Goal: Task Accomplishment & Management: Manage account settings

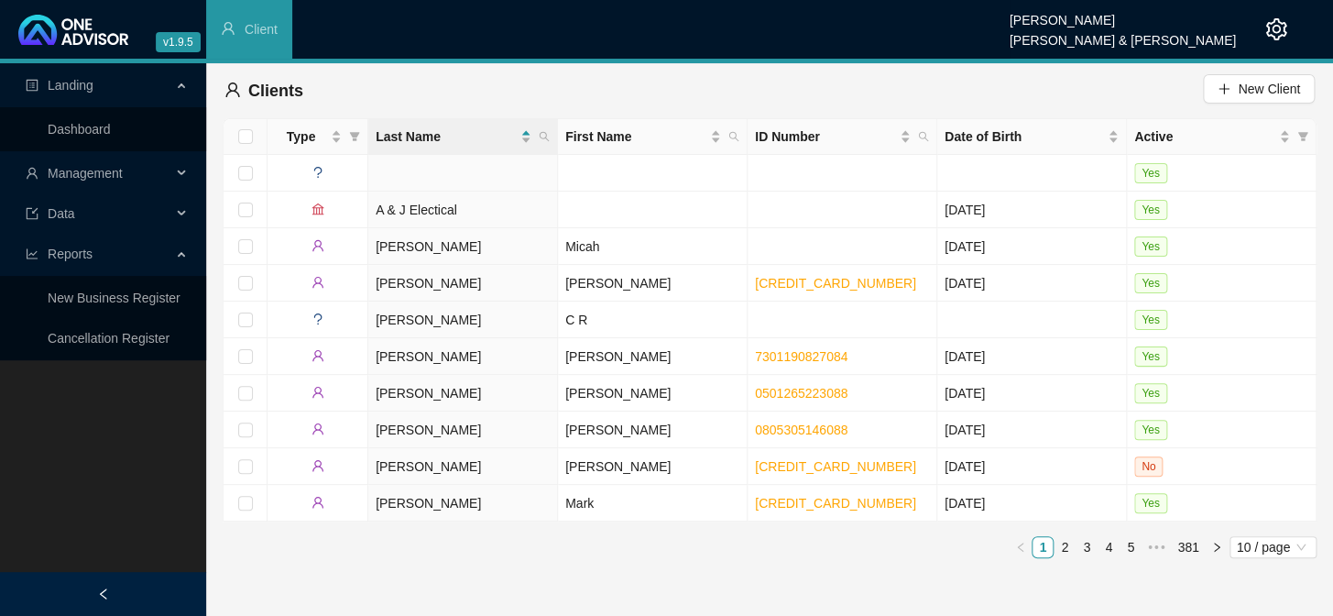
click at [100, 166] on span "Management" at bounding box center [85, 173] width 75 height 15
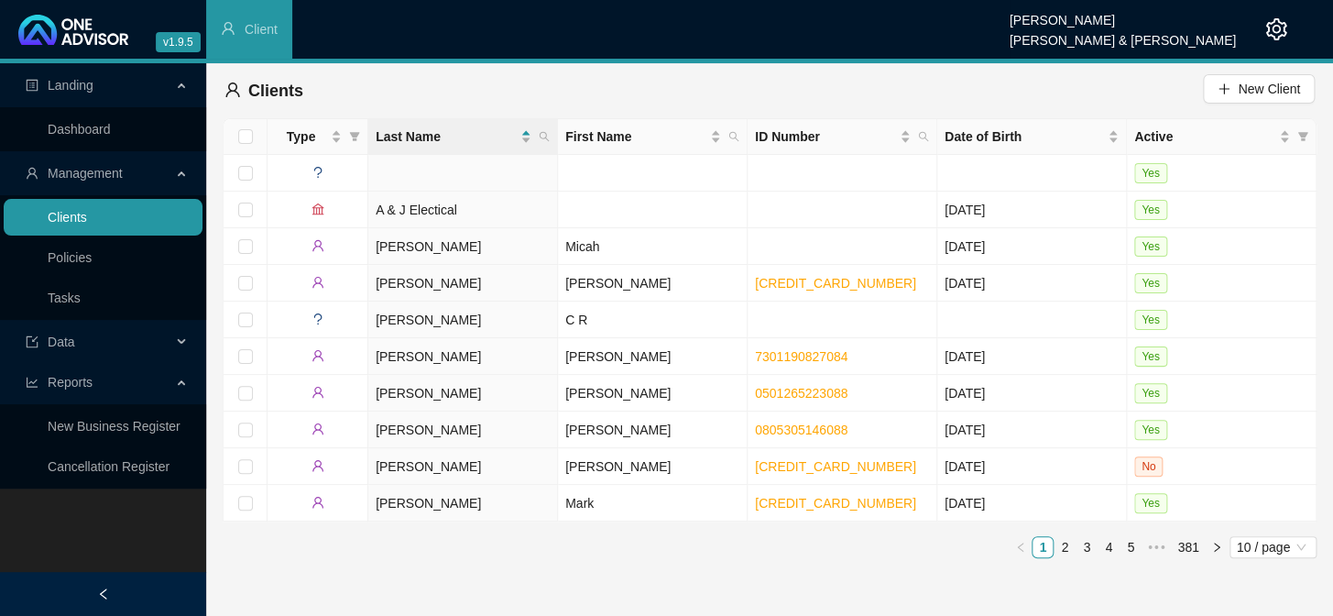
click at [87, 218] on link "Clients" at bounding box center [67, 217] width 39 height 15
click at [546, 131] on icon "search" at bounding box center [544, 136] width 11 height 11
type input "[PERSON_NAME]"
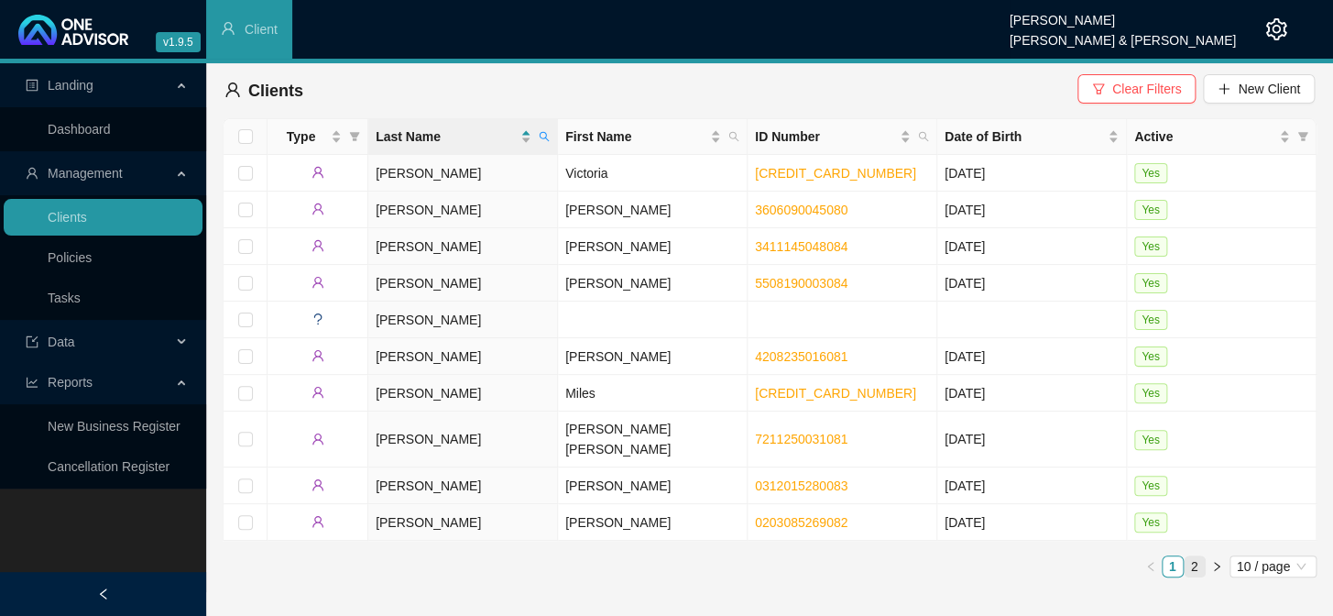
click at [1195, 556] on link "2" at bounding box center [1195, 566] width 20 height 20
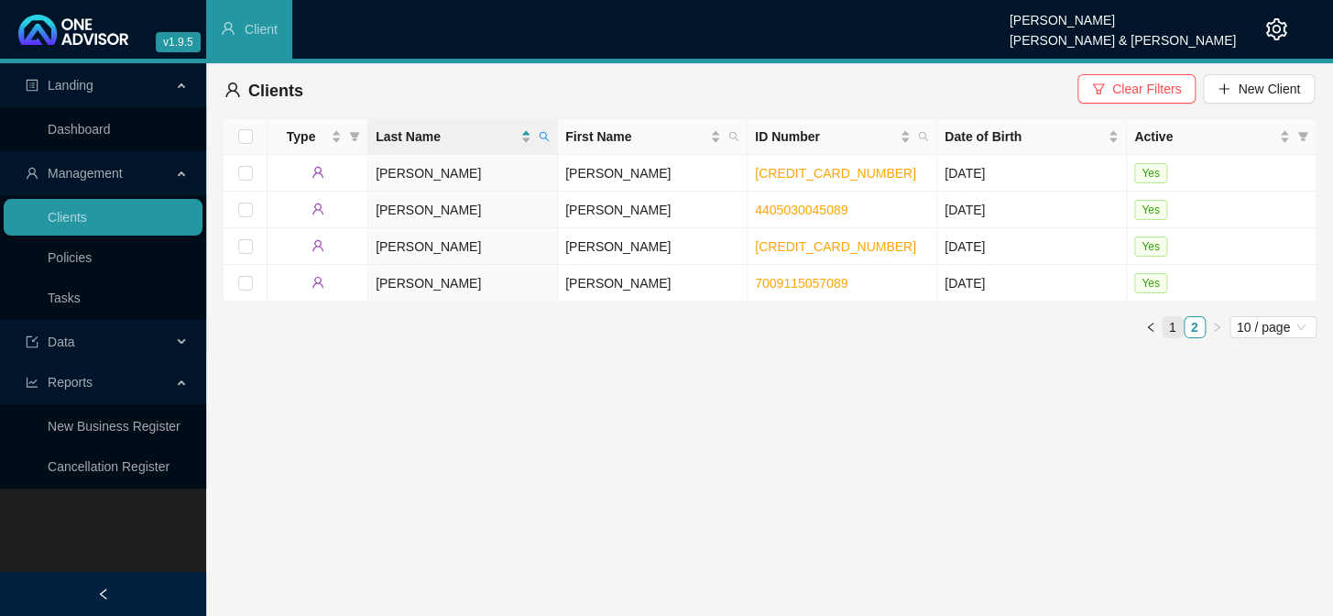
click at [1171, 327] on link "1" at bounding box center [1173, 327] width 20 height 20
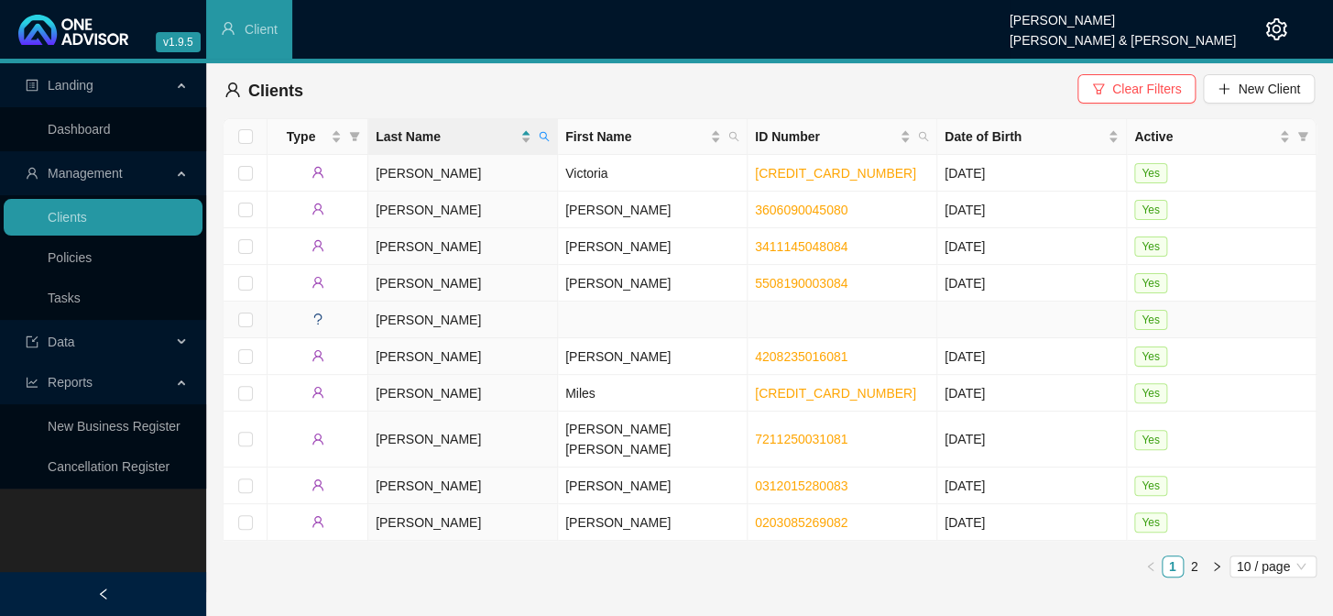
click at [466, 312] on td "[PERSON_NAME]" at bounding box center [463, 319] width 190 height 37
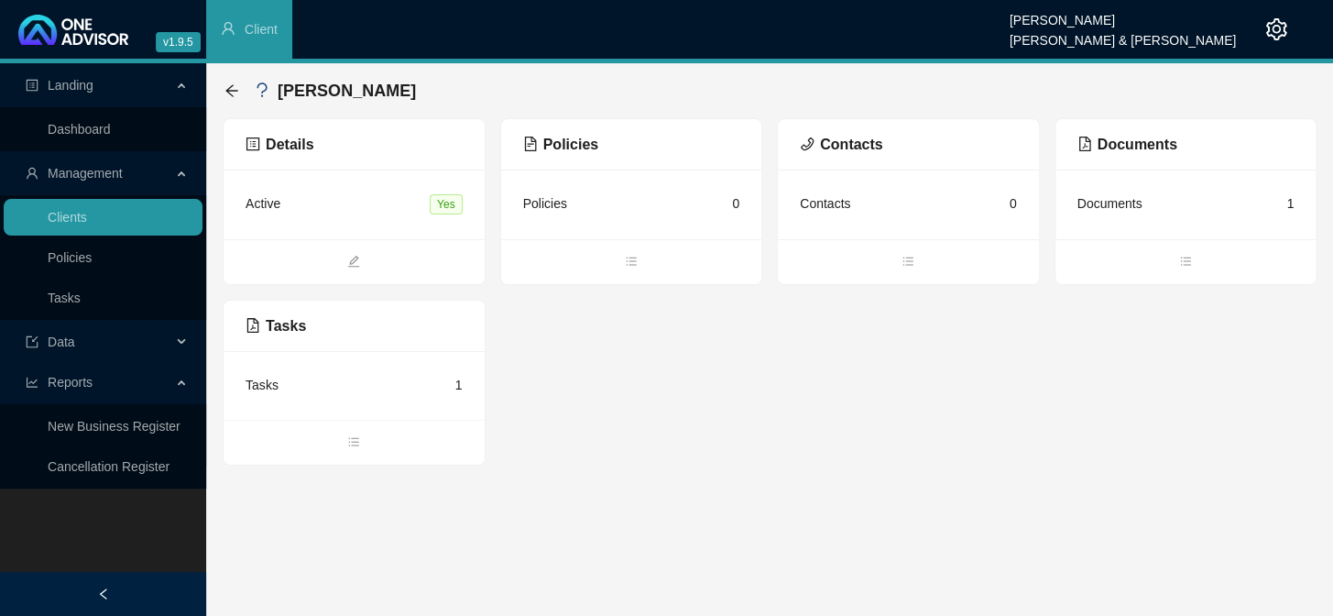
click at [345, 206] on div "Active Yes" at bounding box center [354, 205] width 217 height 26
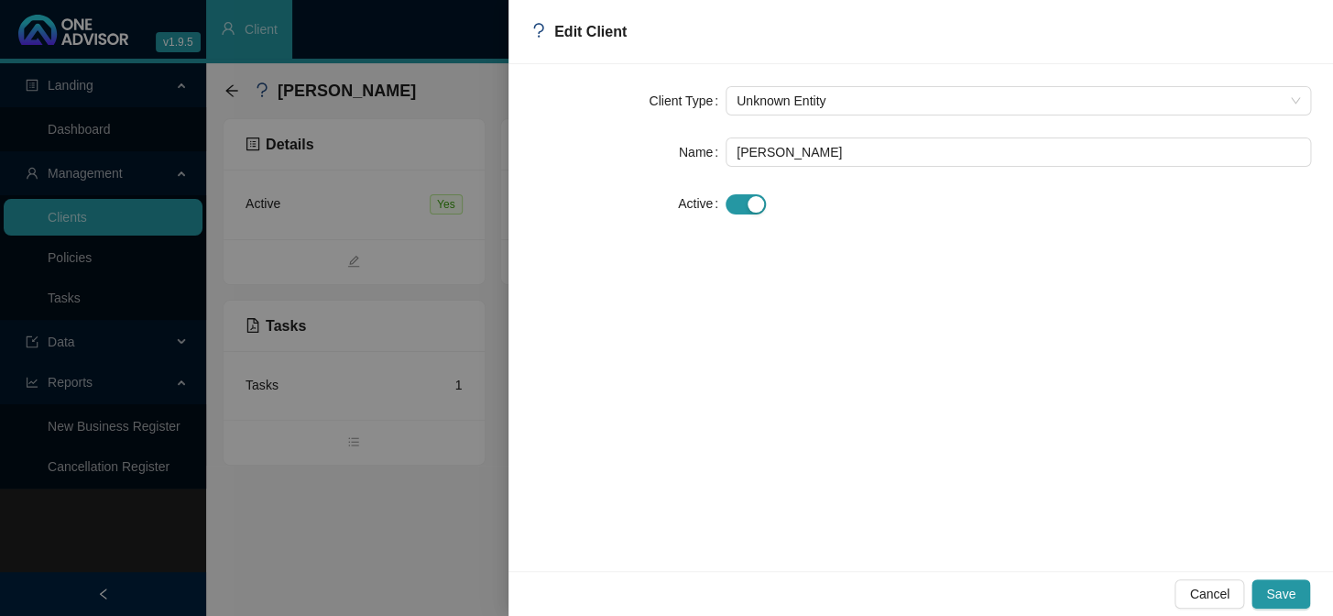
click at [462, 250] on div at bounding box center [666, 308] width 1333 height 616
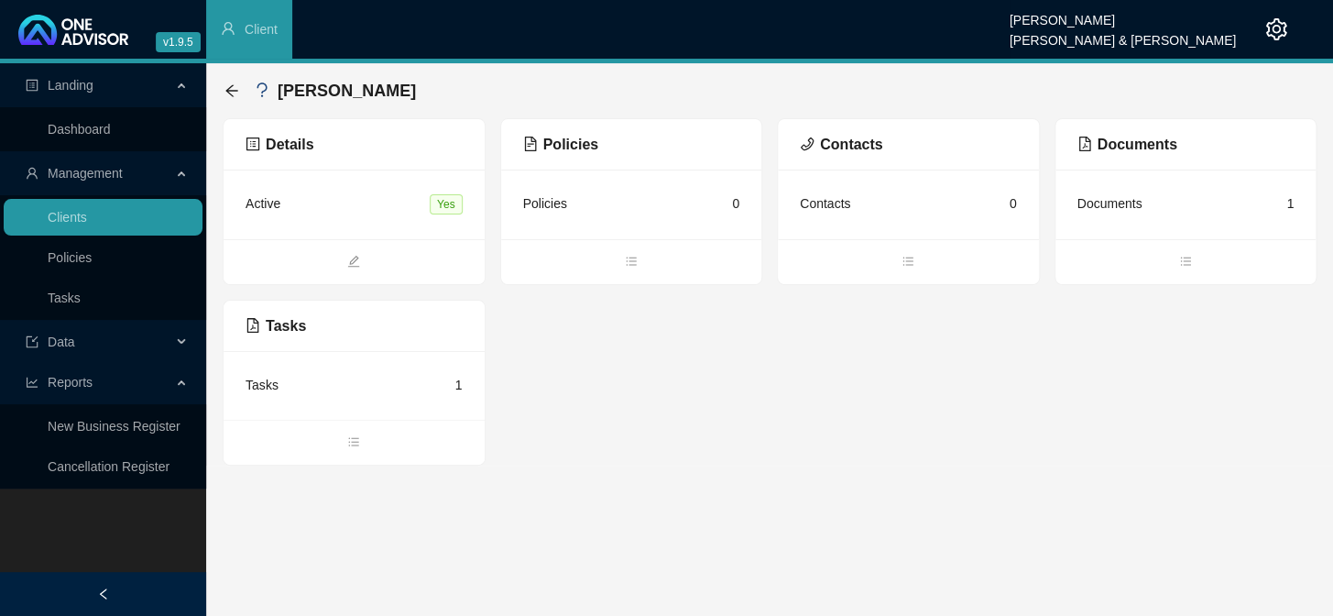
click at [1135, 214] on div "Documents 1" at bounding box center [1186, 204] width 217 height 25
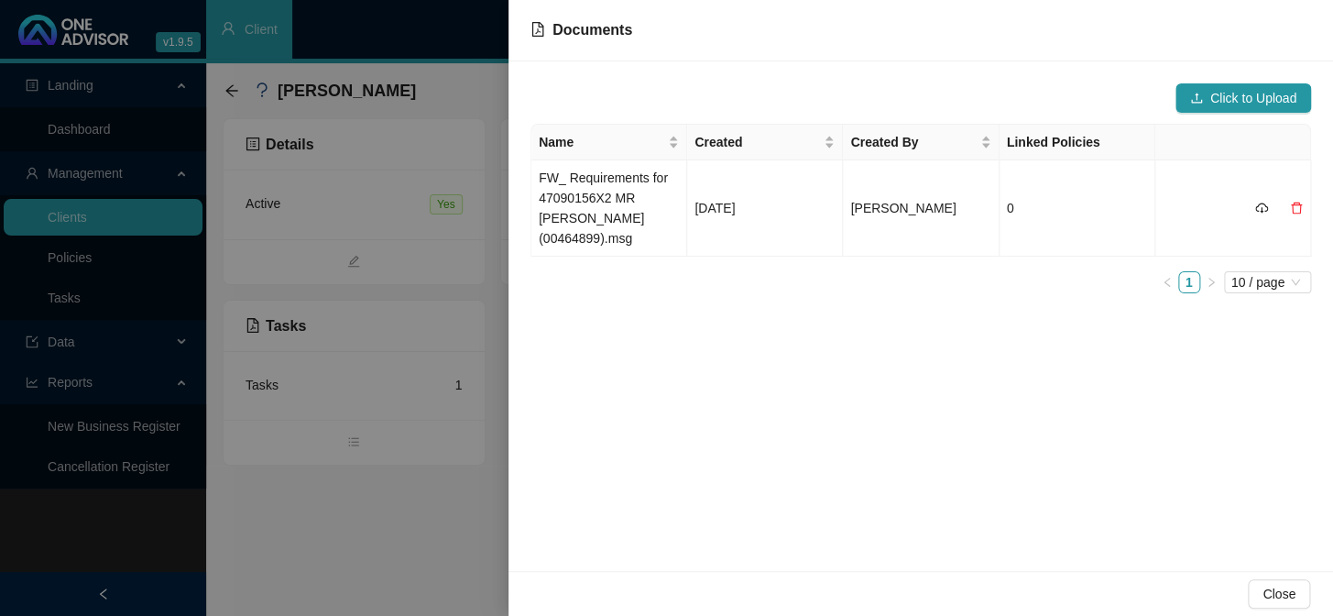
click at [478, 293] on div at bounding box center [666, 308] width 1333 height 616
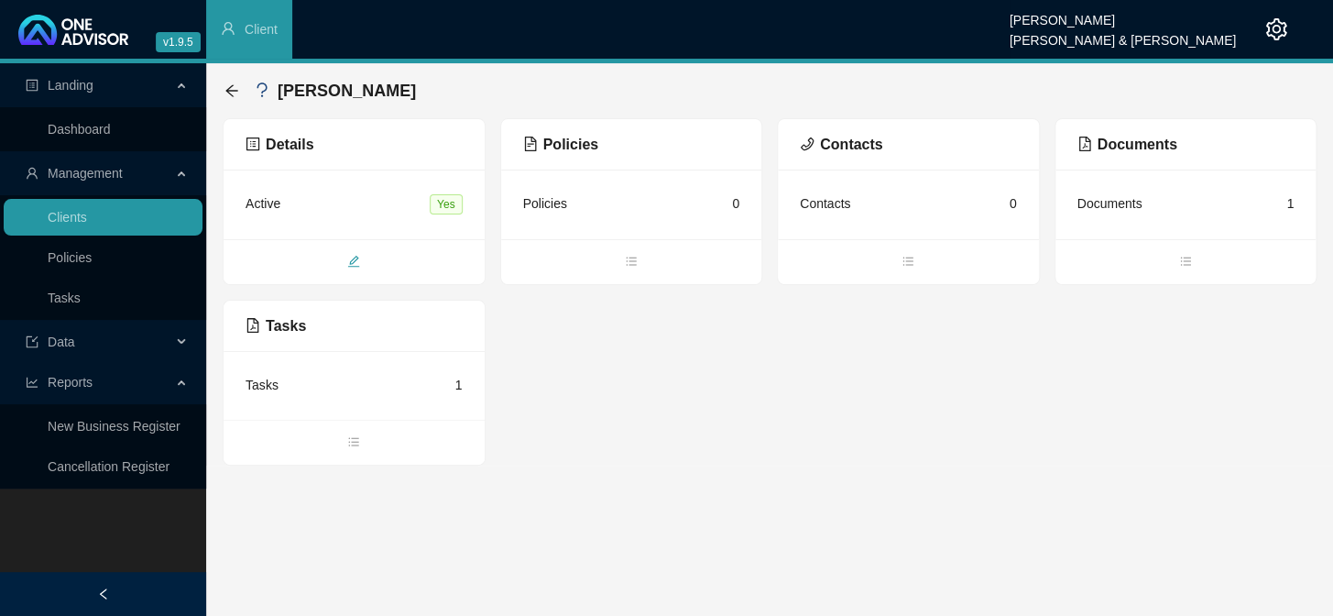
click at [355, 260] on icon "edit" at bounding box center [354, 262] width 12 height 12
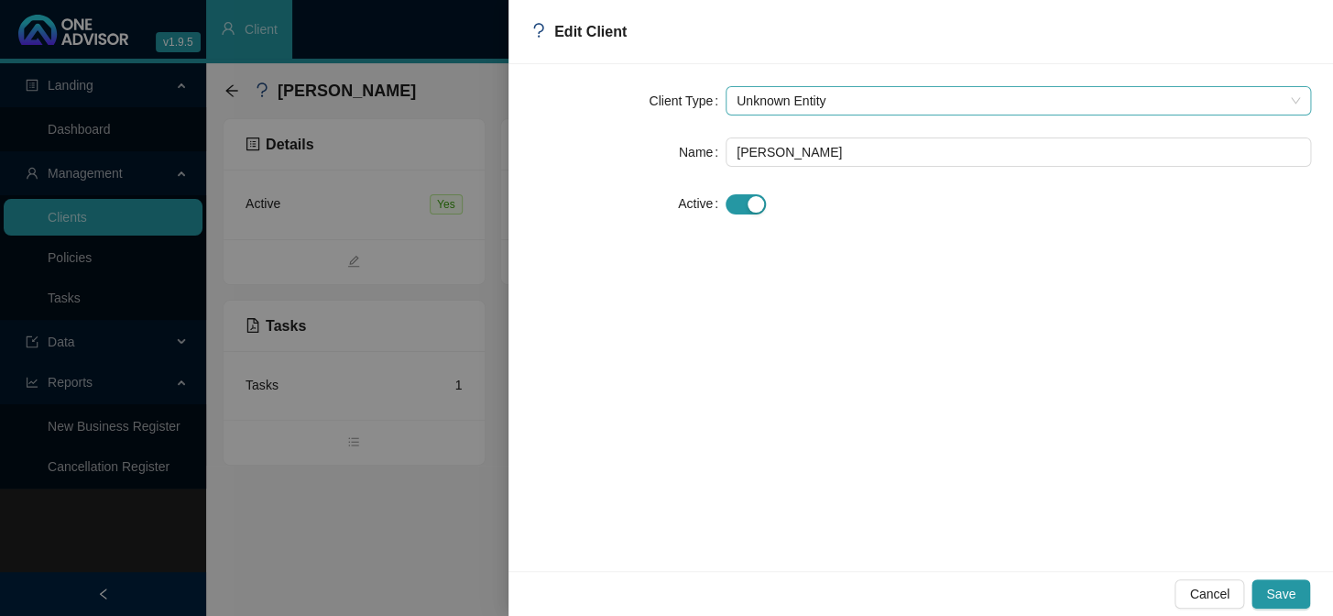
click at [847, 101] on span "Unknown Entity" at bounding box center [1019, 100] width 564 height 27
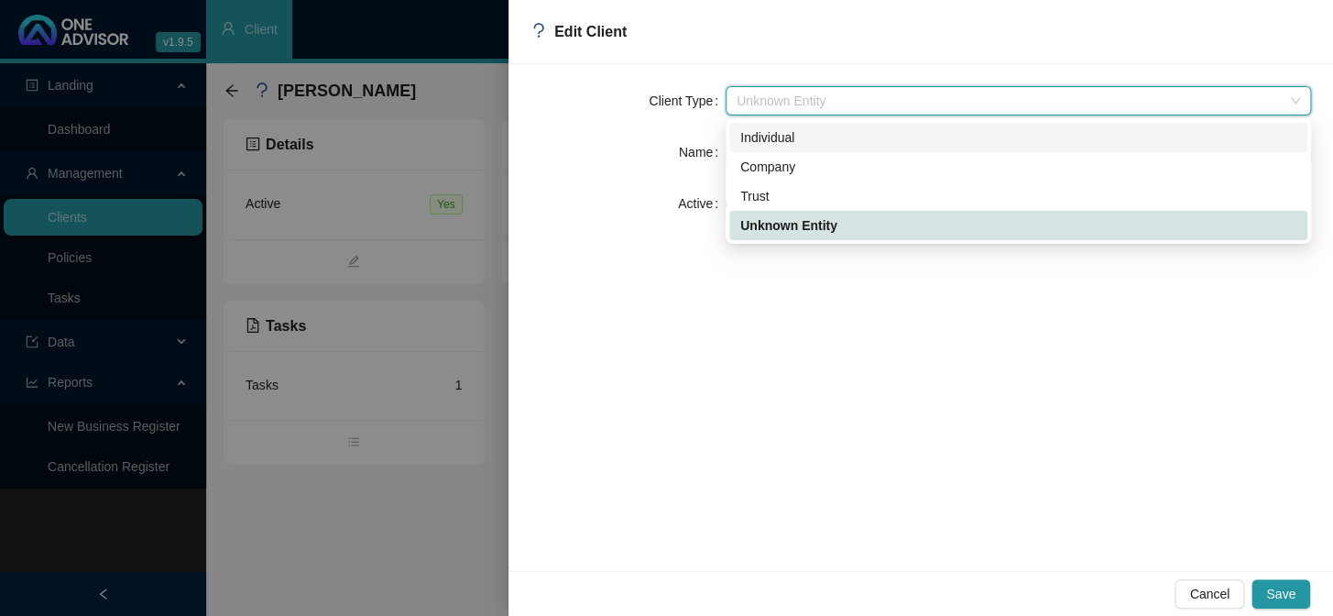
click at [806, 138] on div "Individual" at bounding box center [1018, 137] width 556 height 20
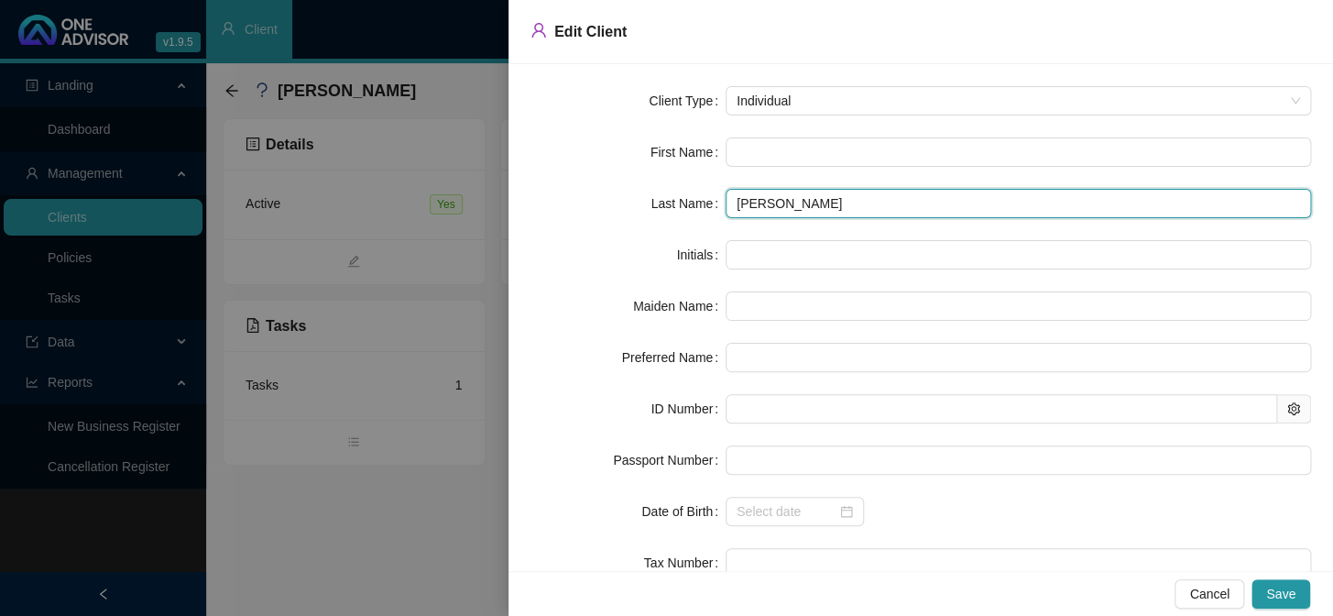
drag, startPoint x: 850, startPoint y: 201, endPoint x: 702, endPoint y: 212, distance: 148.9
click at [702, 212] on div "Last Name [PERSON_NAME]" at bounding box center [921, 203] width 781 height 29
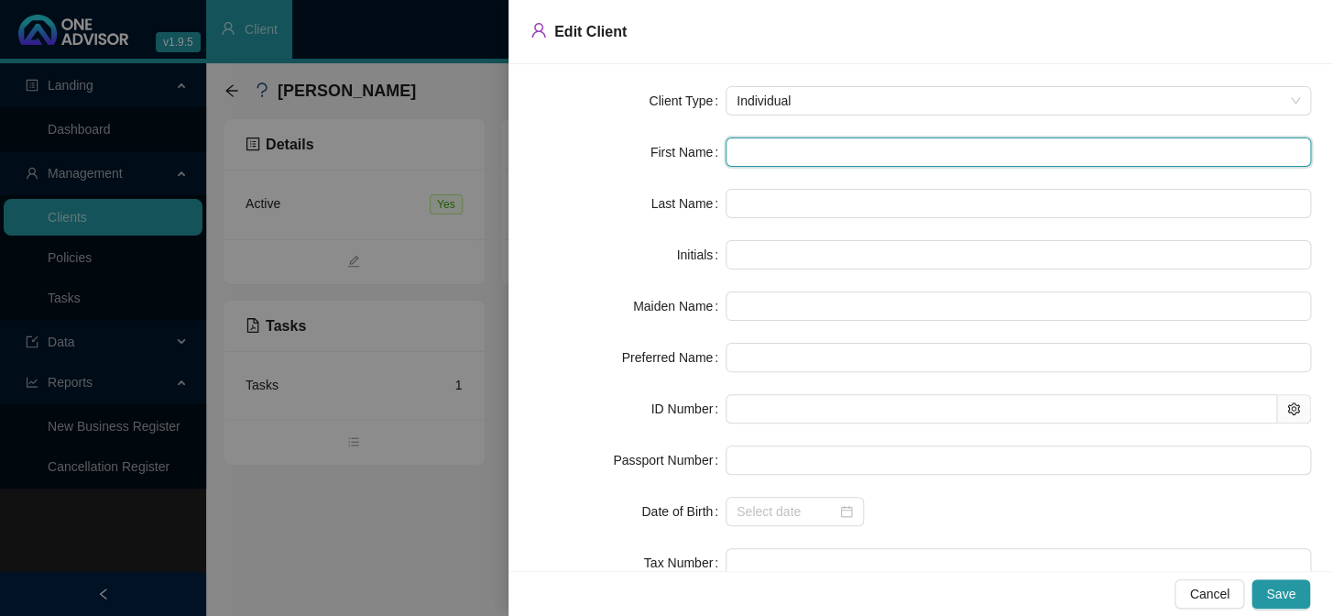
click at [756, 154] on input "text" at bounding box center [1019, 151] width 586 height 29
type input "j"
type input "J"
type input "j"
type input "J"
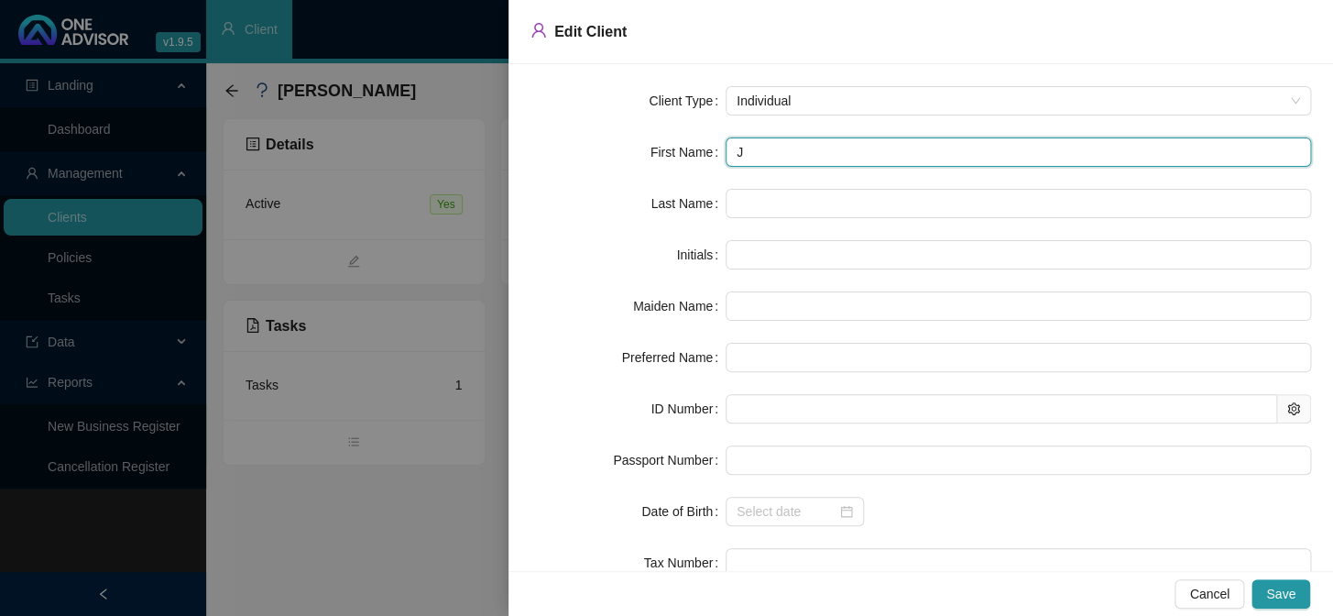
type input "J"
type input "[PERSON_NAME]"
type input "Jam"
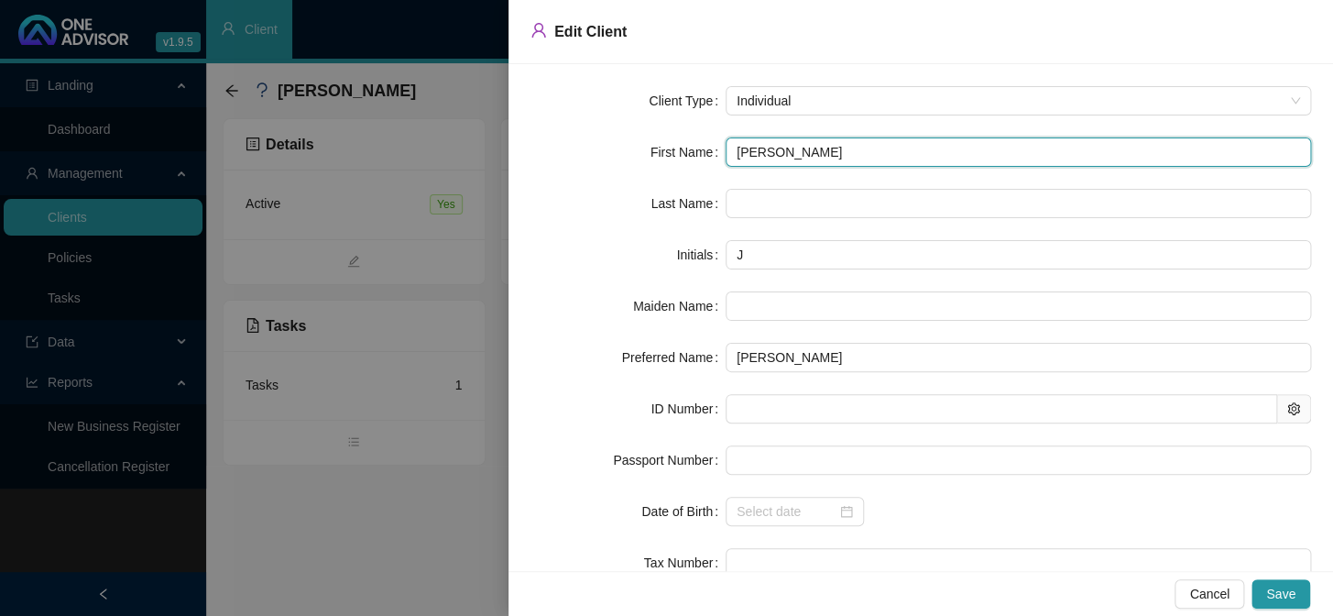
type input "Jam"
type input "[PERSON_NAME]"
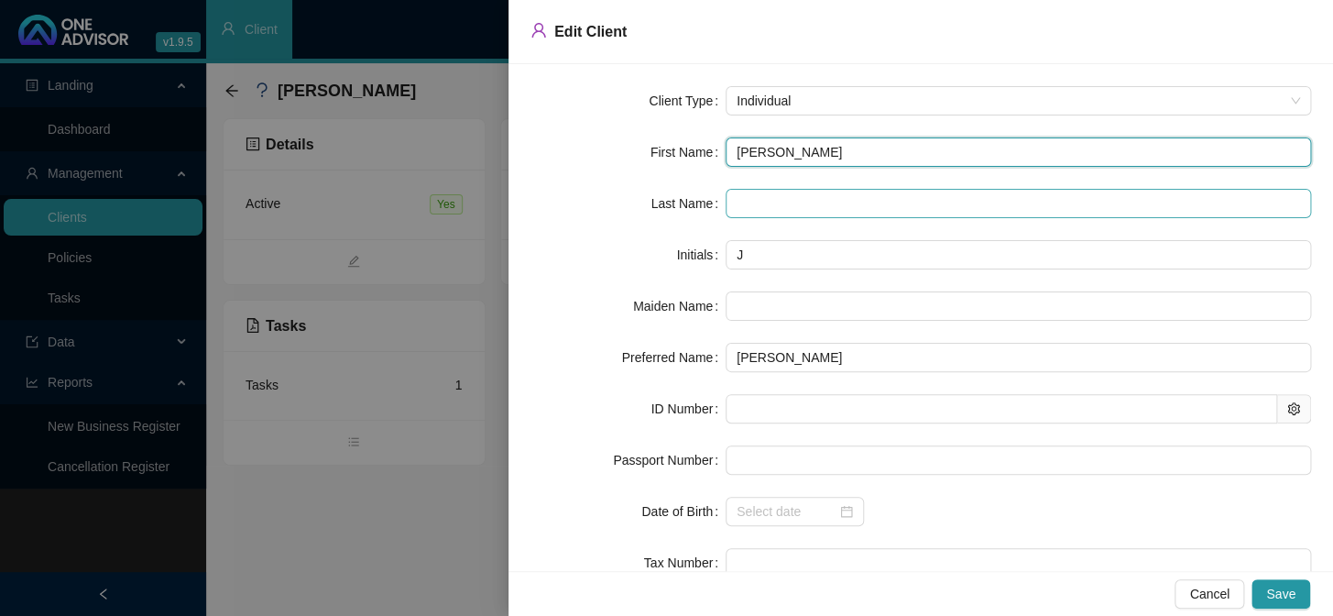
type input "[PERSON_NAME]"
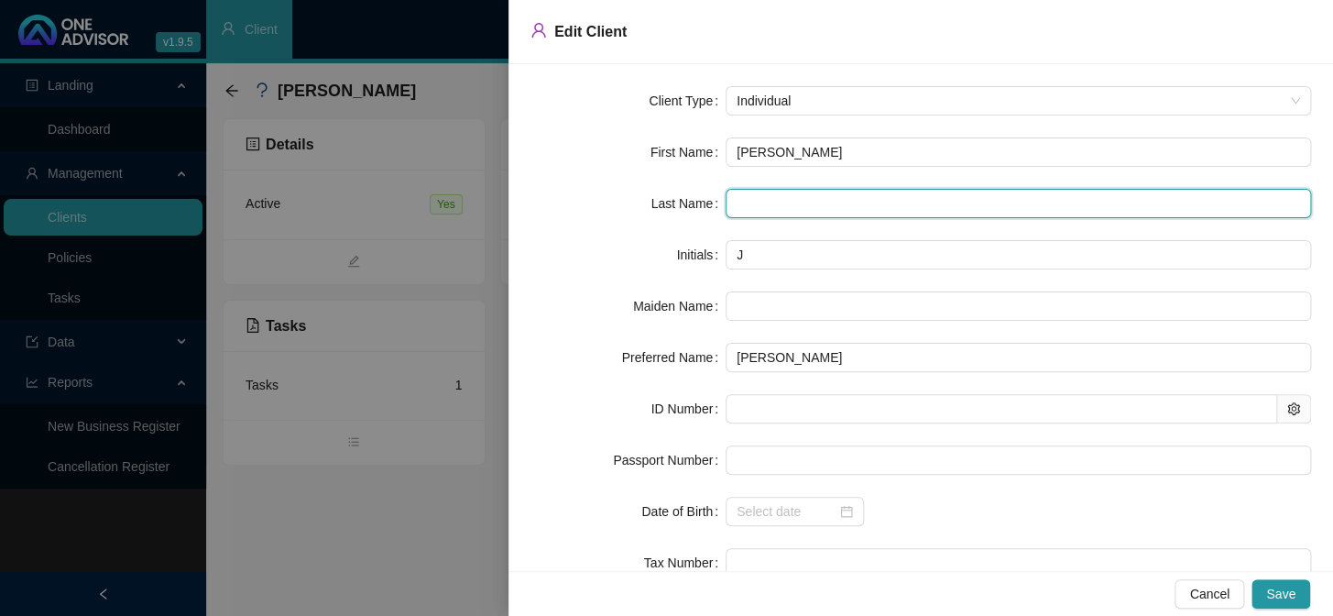
click at [756, 203] on input "text" at bounding box center [1019, 203] width 586 height 29
type input "[PERSON_NAME]"
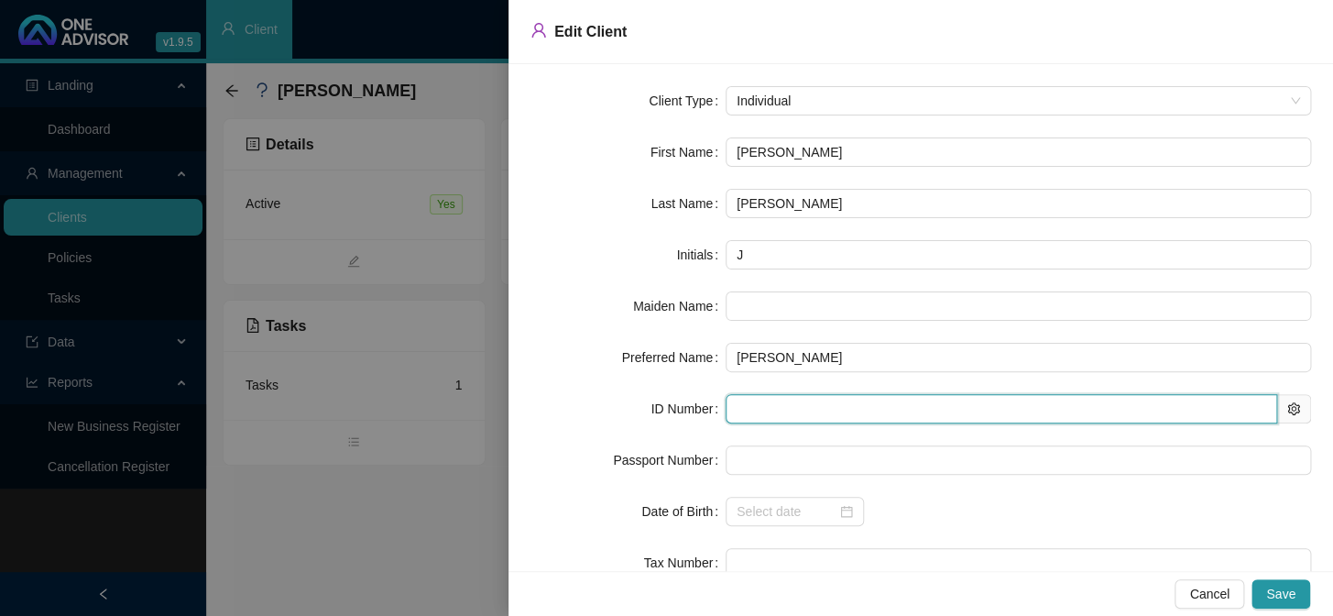
click at [763, 410] on input "text" at bounding box center [1002, 408] width 552 height 29
type input "850628"
type input "[DATE]"
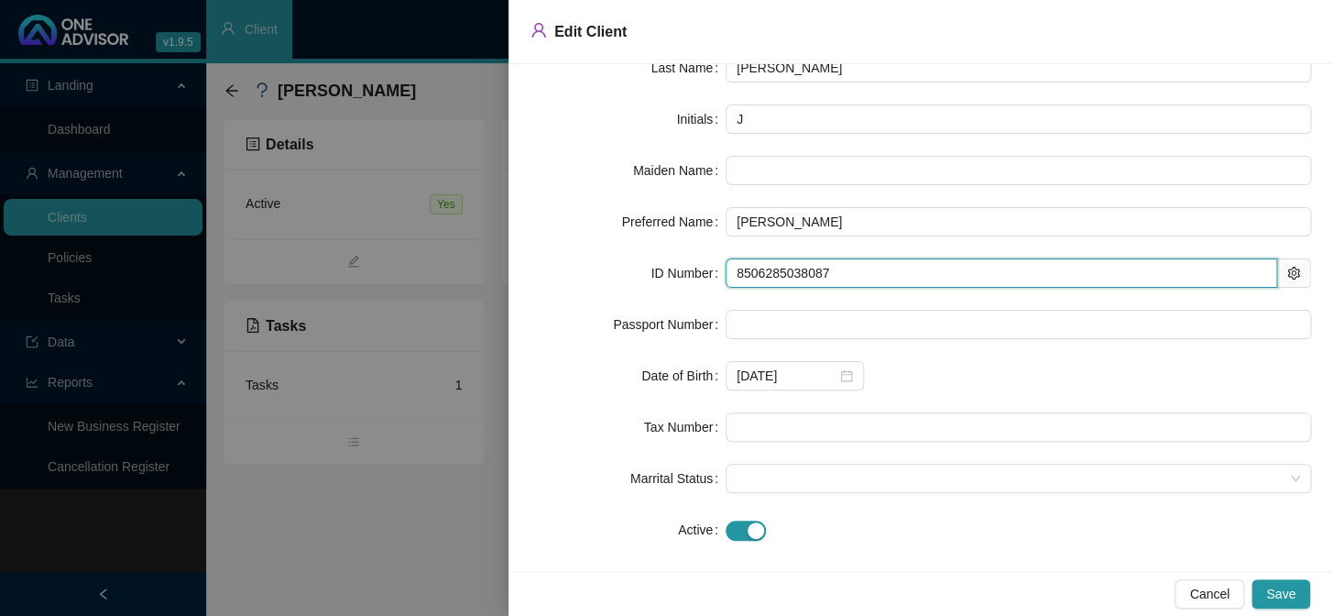
scroll to position [153, 0]
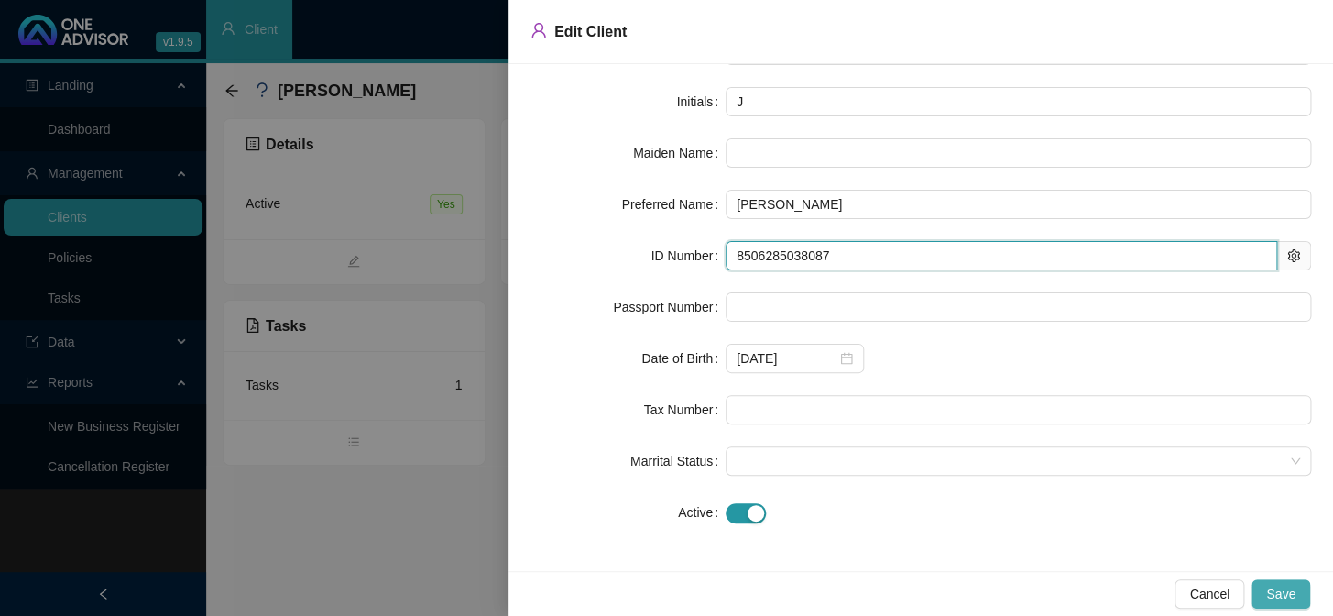
type input "8506285038087"
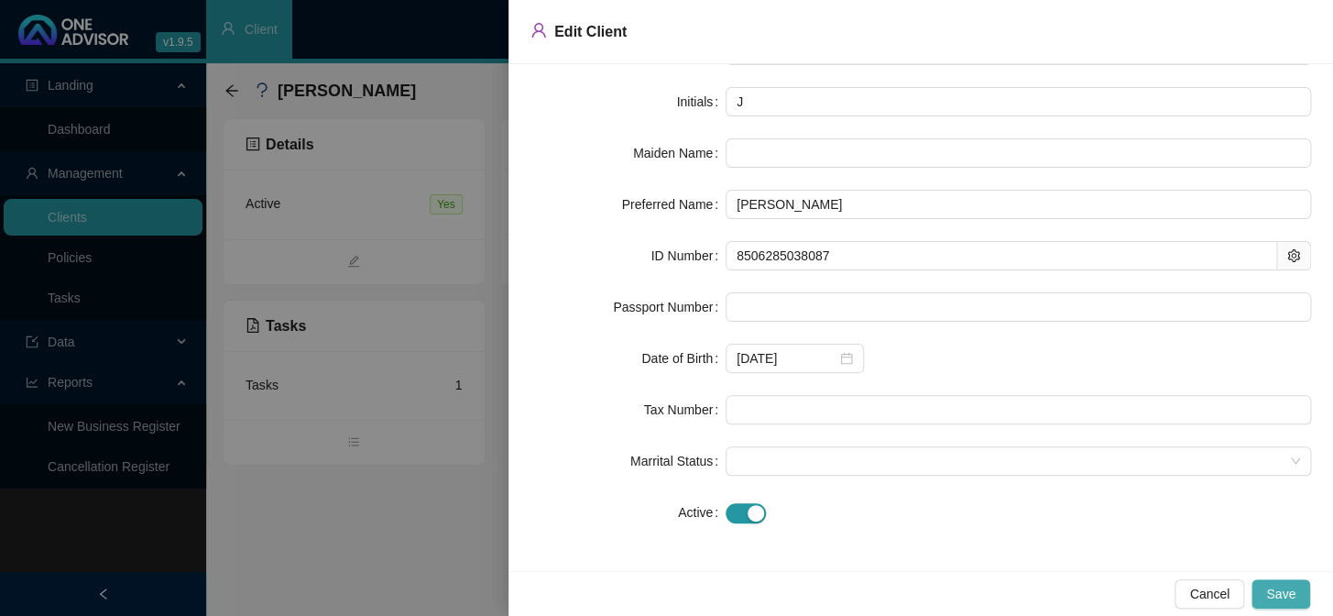
click at [1295, 593] on button "Save" at bounding box center [1281, 593] width 59 height 29
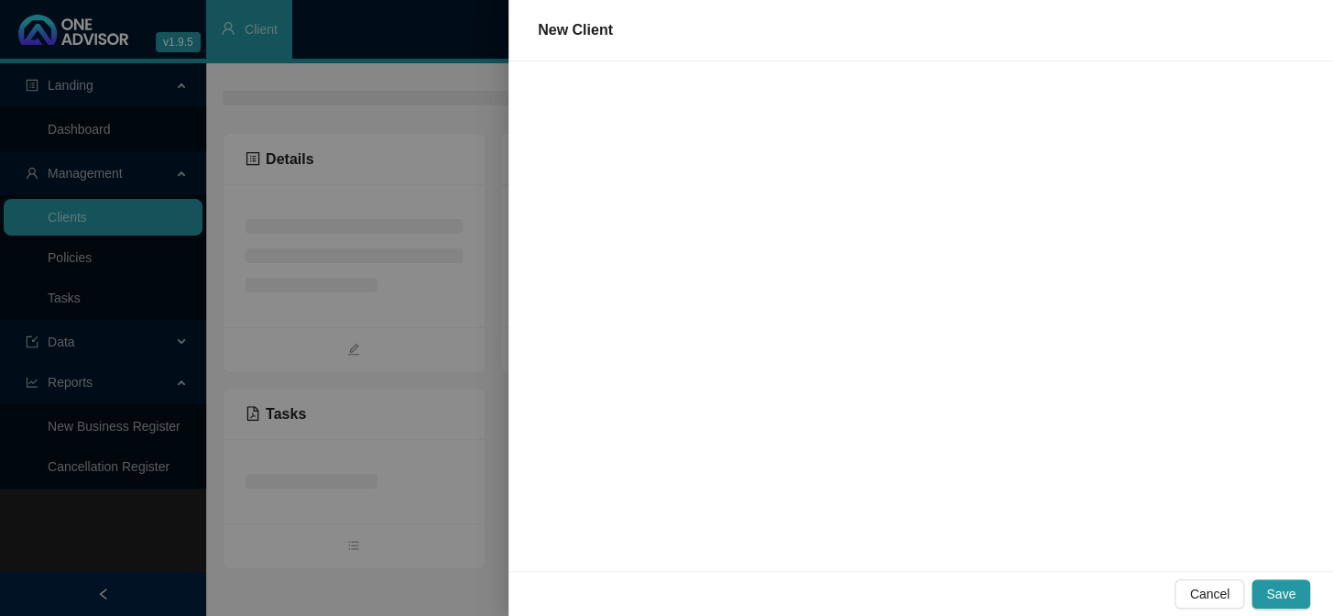
scroll to position [0, 0]
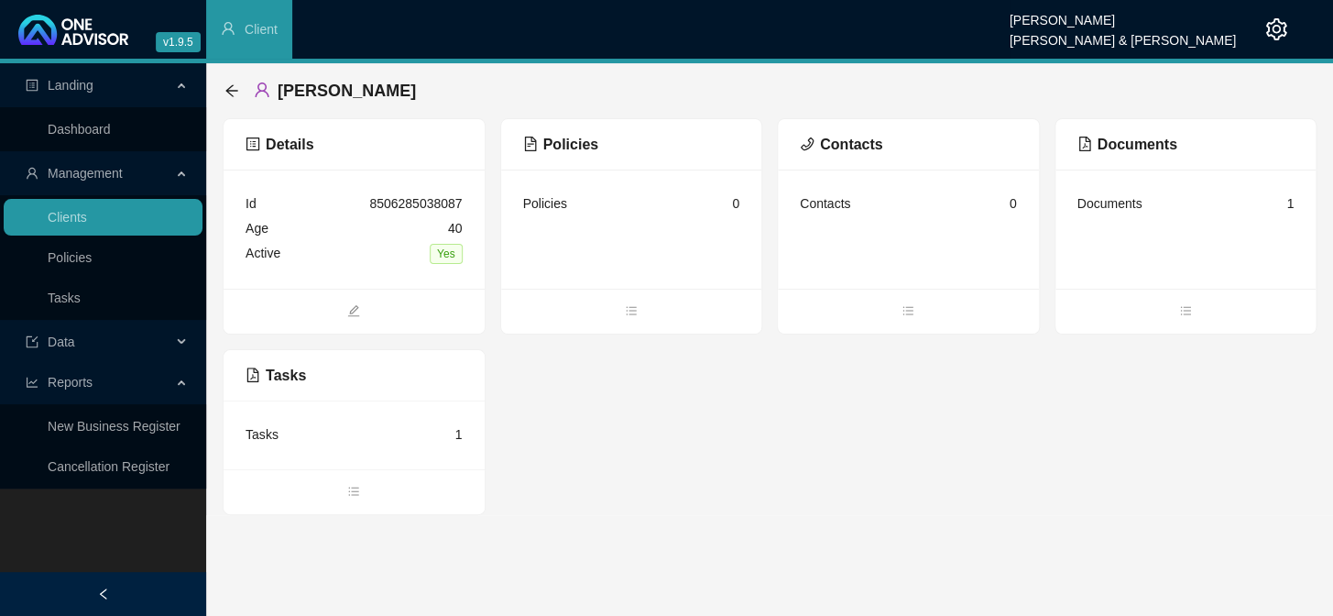
click at [821, 203] on div "Contacts" at bounding box center [825, 203] width 50 height 20
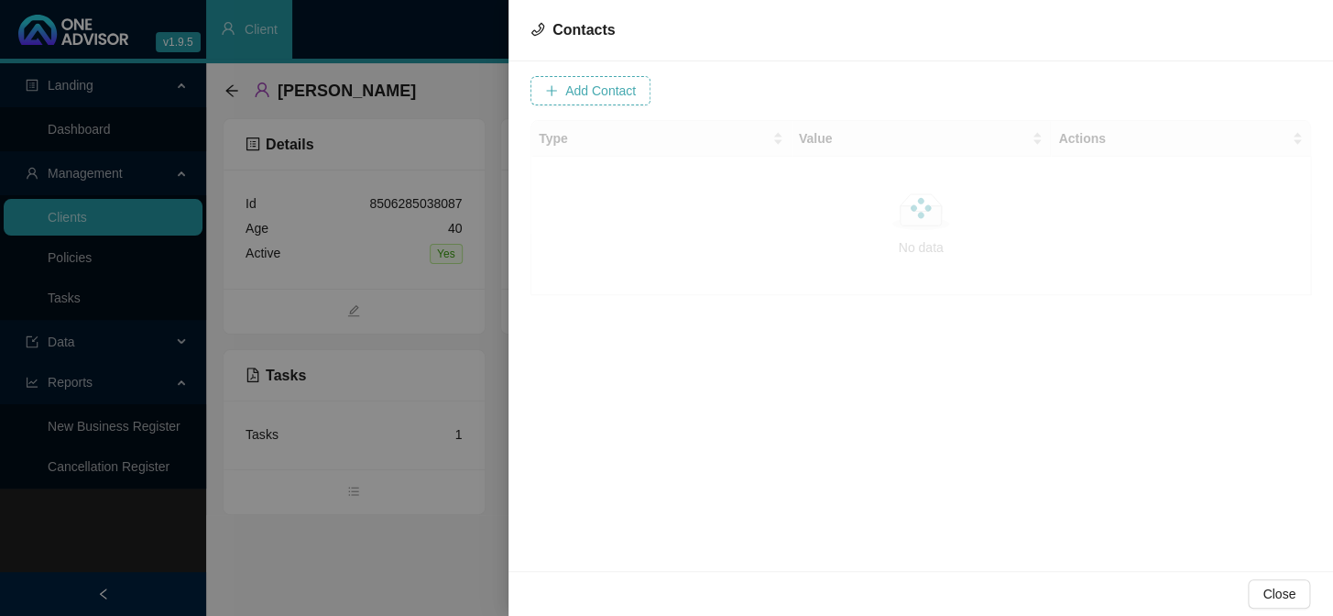
click at [600, 96] on span "Add Contact" at bounding box center [600, 91] width 71 height 20
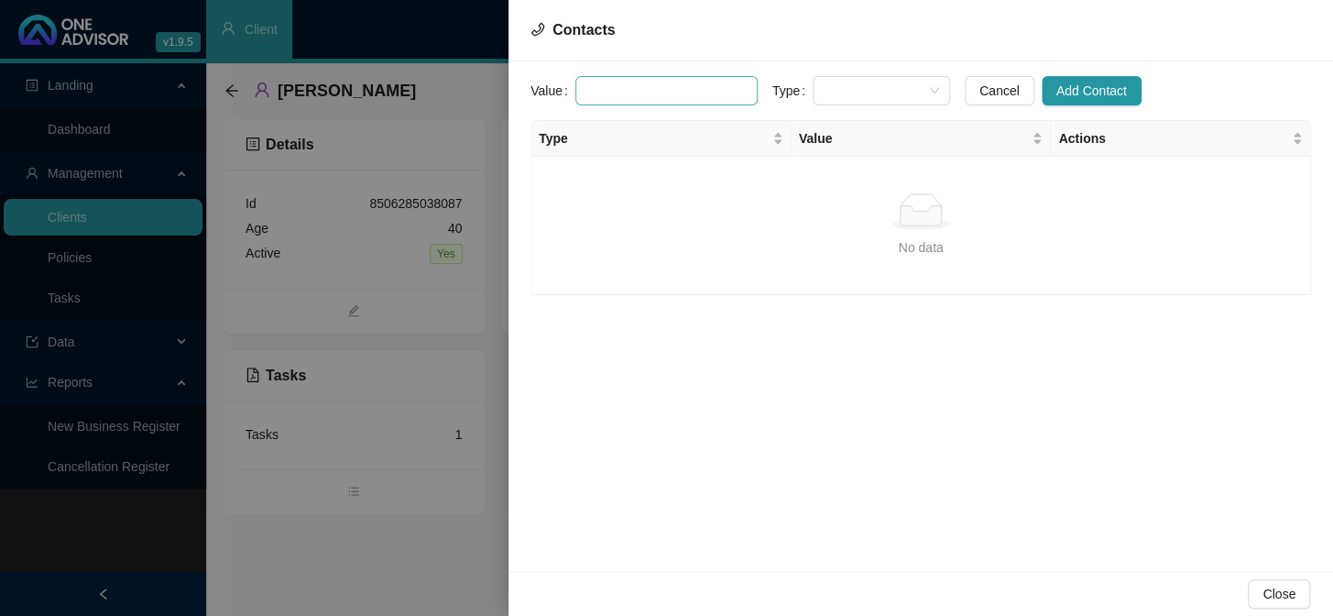
click at [681, 92] on input "text" at bounding box center [666, 90] width 182 height 29
click at [838, 92] on span at bounding box center [881, 90] width 115 height 27
type input "[PERSON_NAME][EMAIL_ADDRESS][DOMAIN_NAME]"
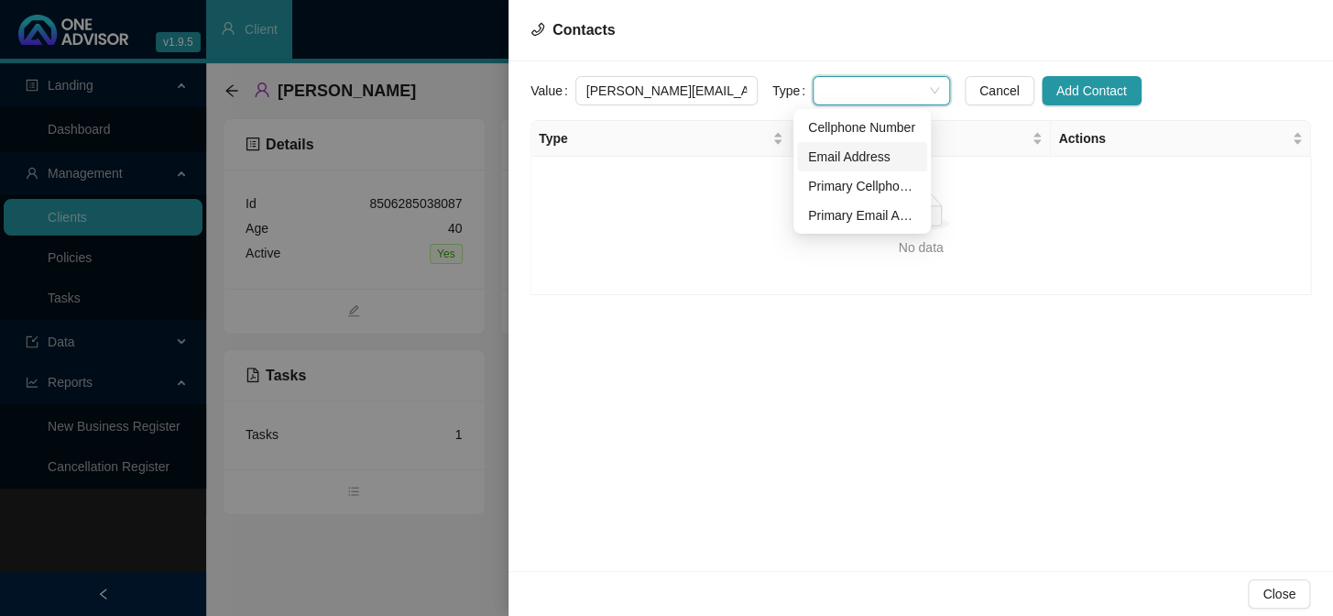
click at [841, 154] on div "Email Address" at bounding box center [862, 157] width 108 height 20
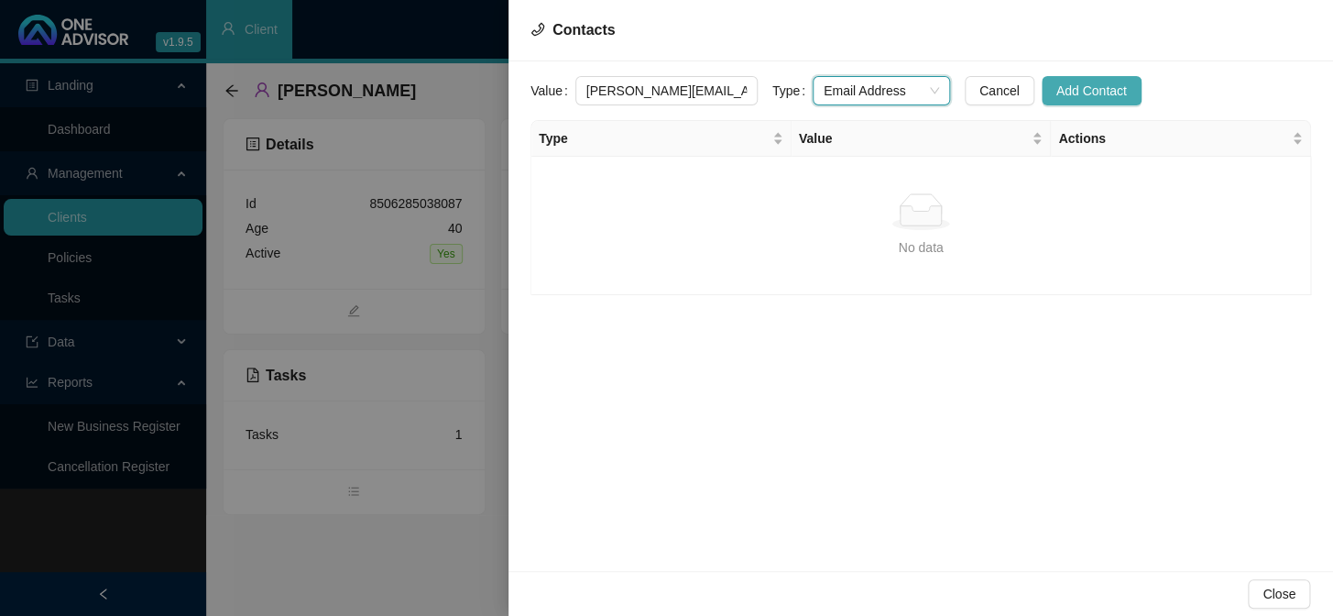
click at [1057, 91] on span "Add Contact" at bounding box center [1092, 91] width 71 height 20
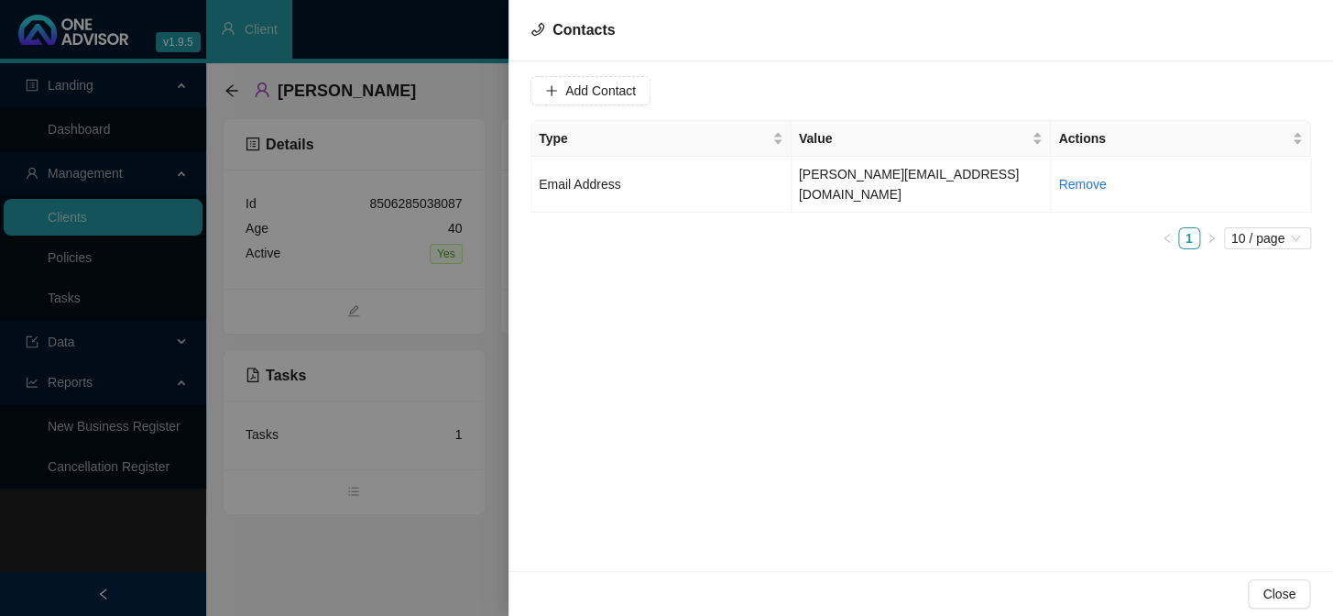
click at [427, 302] on div at bounding box center [666, 308] width 1333 height 616
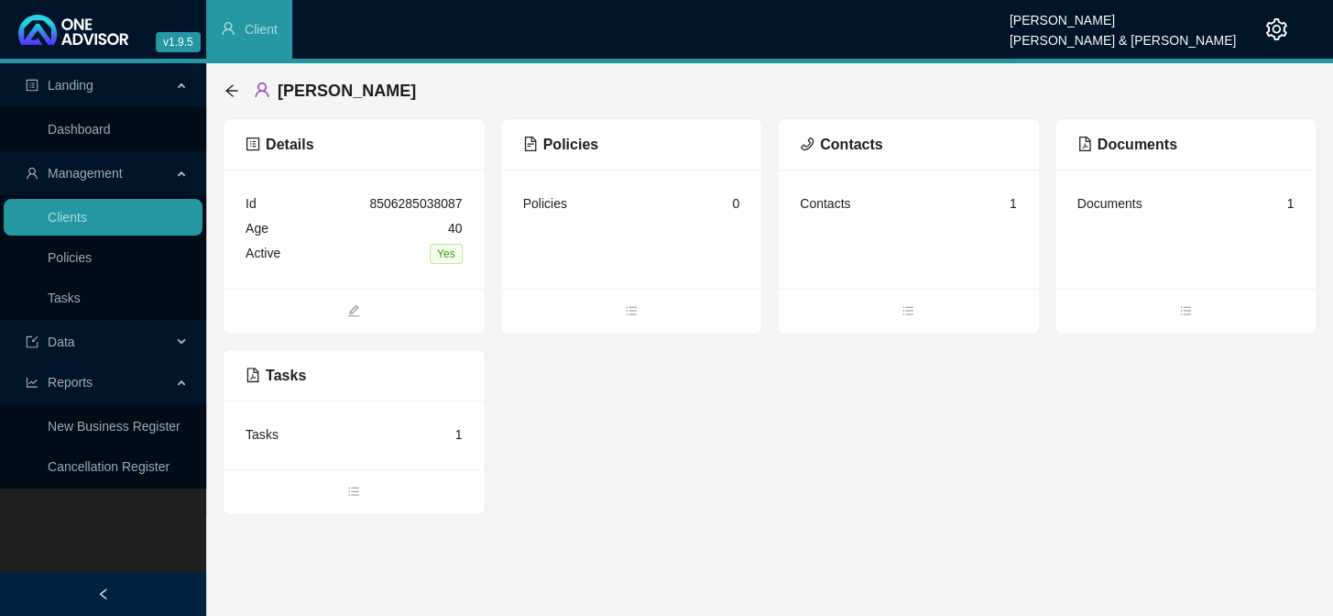
click at [919, 196] on div "Contacts 1" at bounding box center [908, 204] width 217 height 25
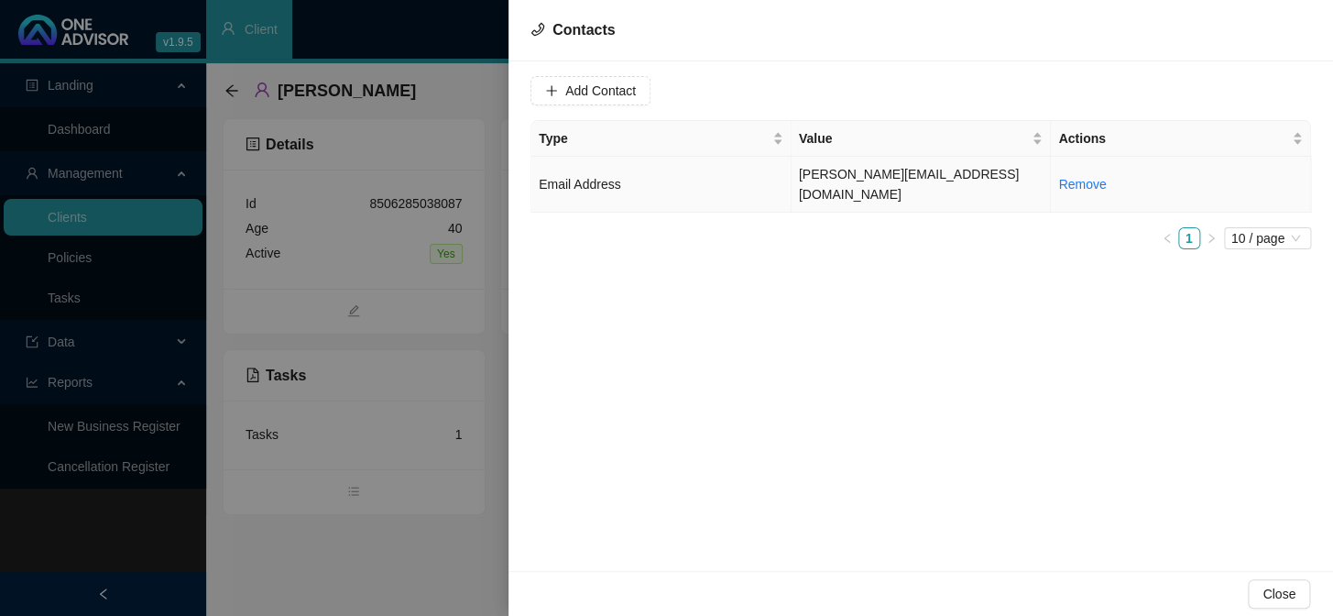
click at [660, 170] on td "Email Address" at bounding box center [662, 185] width 260 height 56
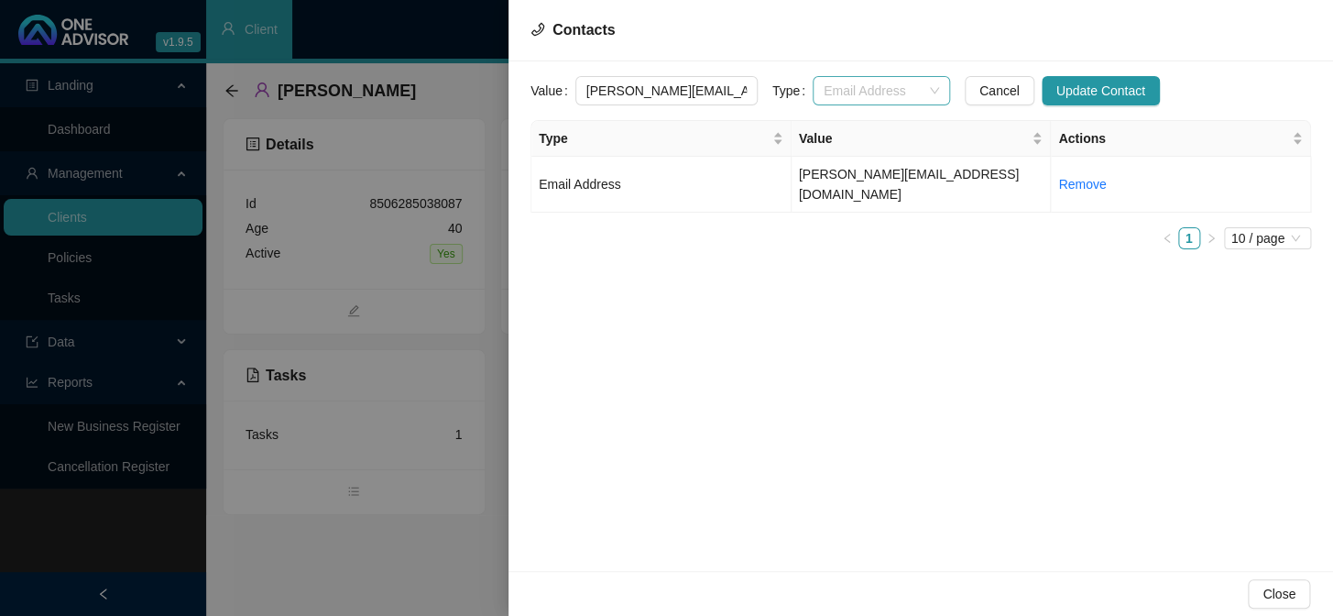
click at [921, 90] on div "Email Address" at bounding box center [881, 90] width 137 height 29
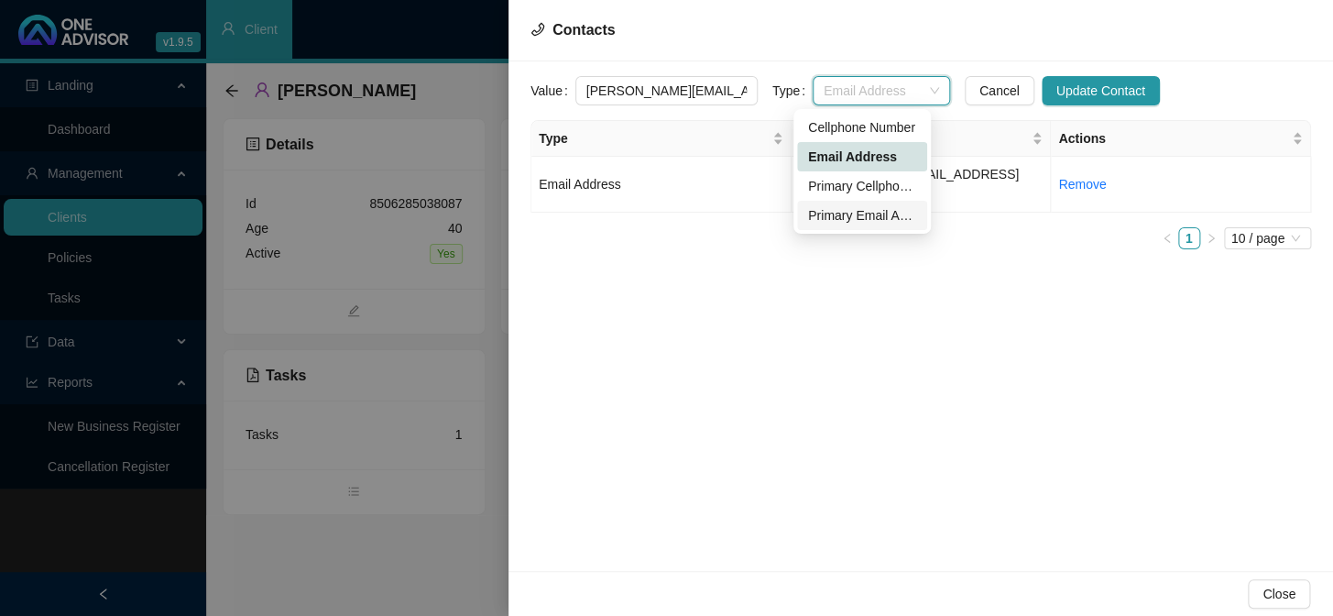
click at [864, 210] on div "Primary Email Address" at bounding box center [862, 215] width 108 height 20
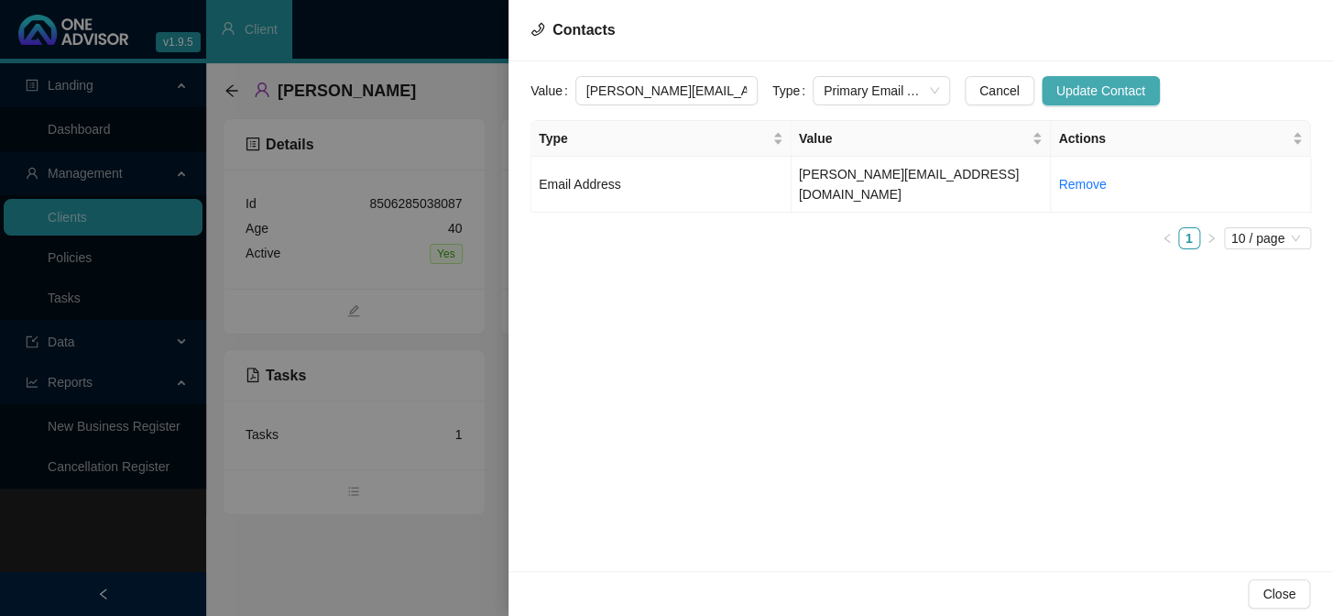
click at [1060, 88] on span "Update Contact" at bounding box center [1101, 91] width 89 height 20
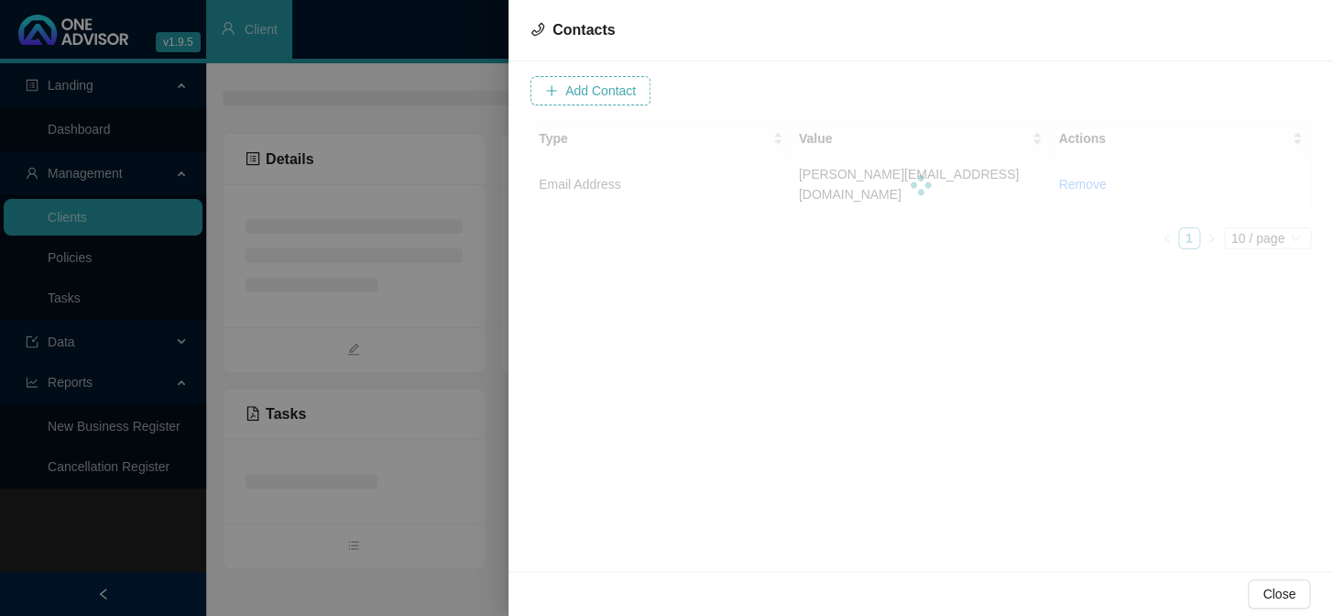
click at [596, 94] on span "Add Contact" at bounding box center [600, 91] width 71 height 20
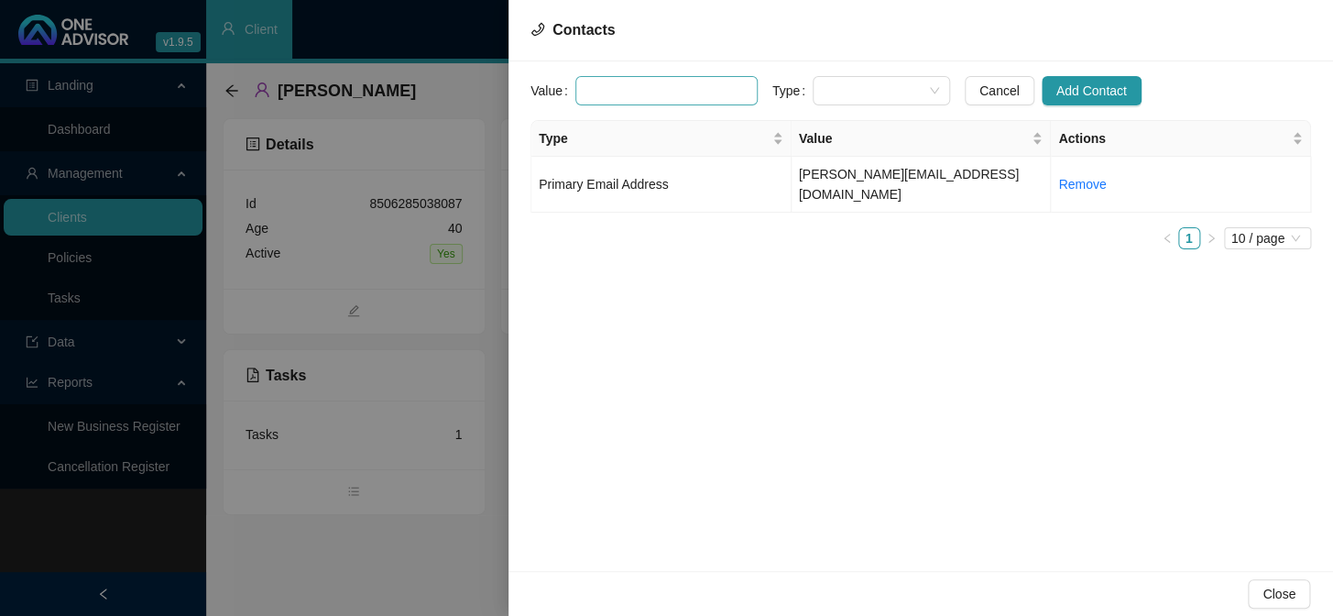
click at [677, 89] on input "text" at bounding box center [666, 90] width 182 height 29
click at [826, 98] on span at bounding box center [881, 90] width 115 height 27
type input "0725361337"
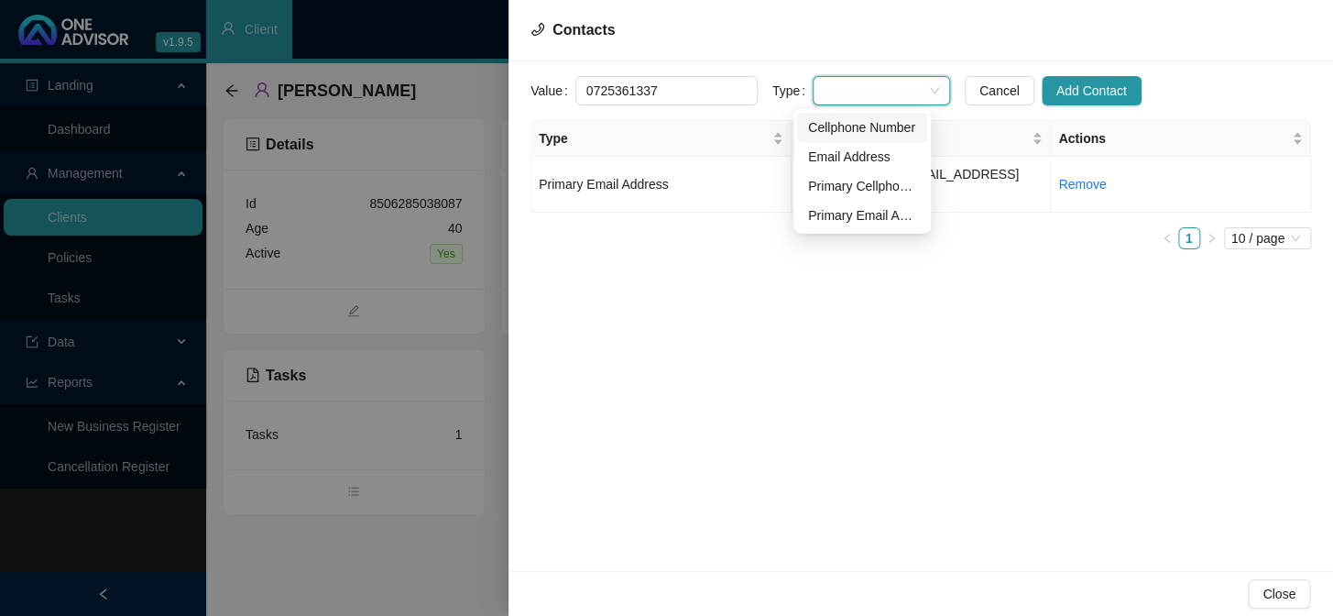
click at [823, 127] on div "Cellphone Number" at bounding box center [862, 127] width 108 height 20
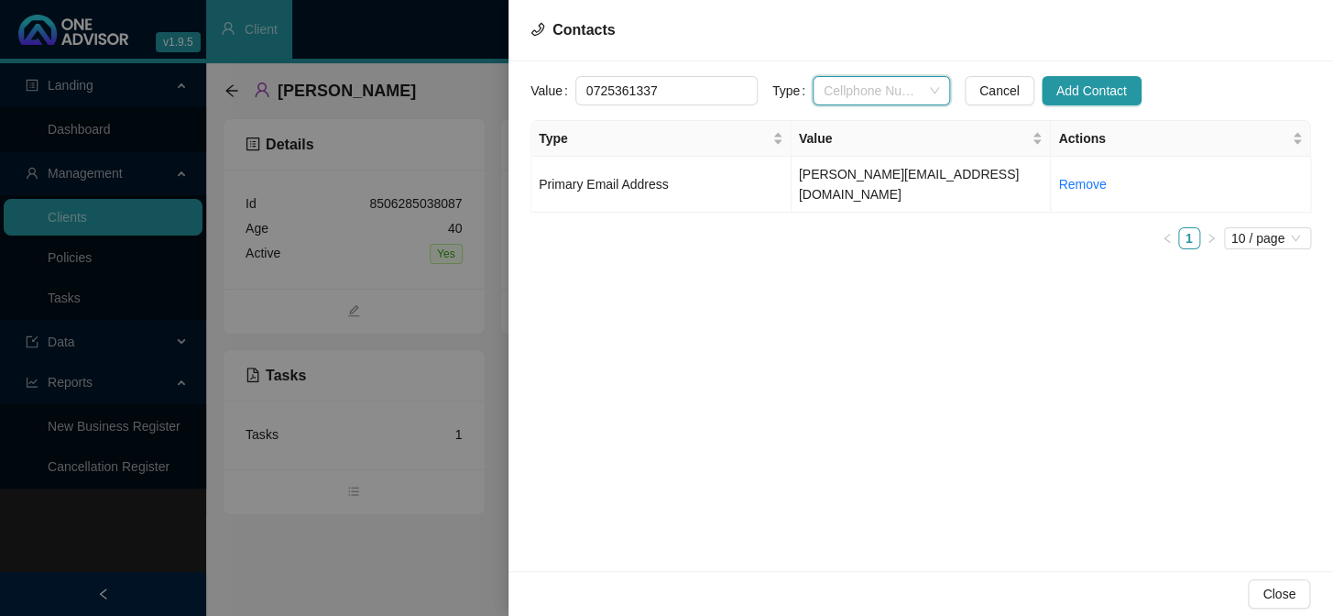
click at [898, 85] on span "Cellphone Number" at bounding box center [881, 90] width 115 height 27
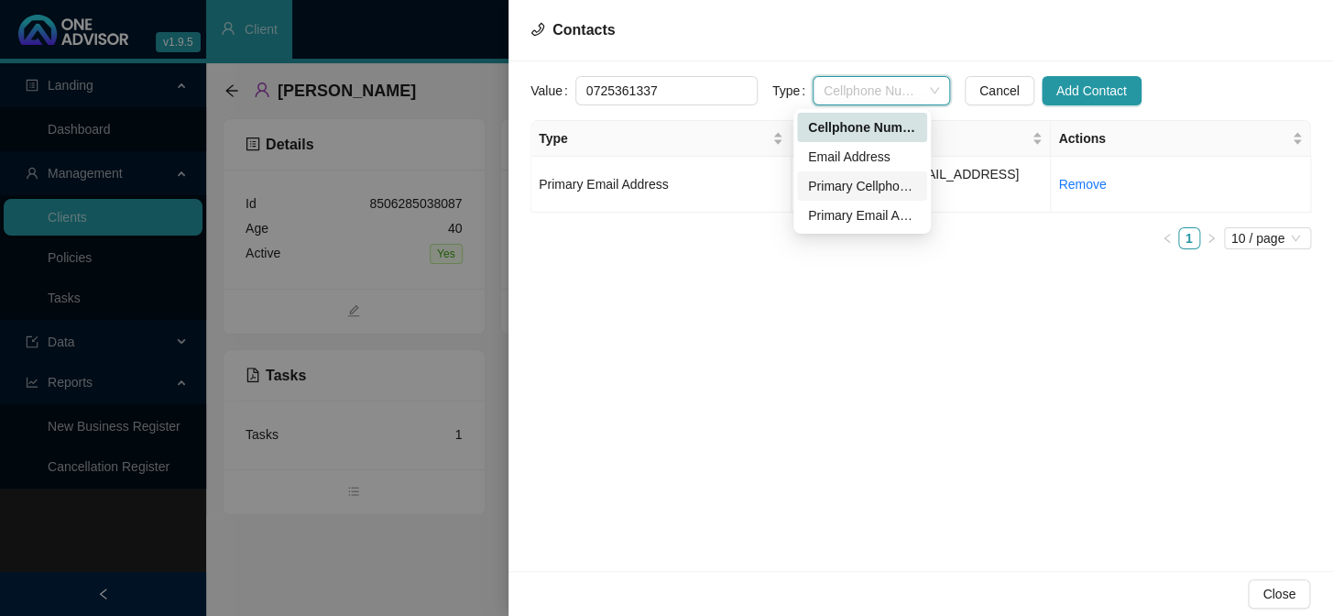
click at [842, 181] on div "Primary Cellphone Number" at bounding box center [862, 186] width 108 height 20
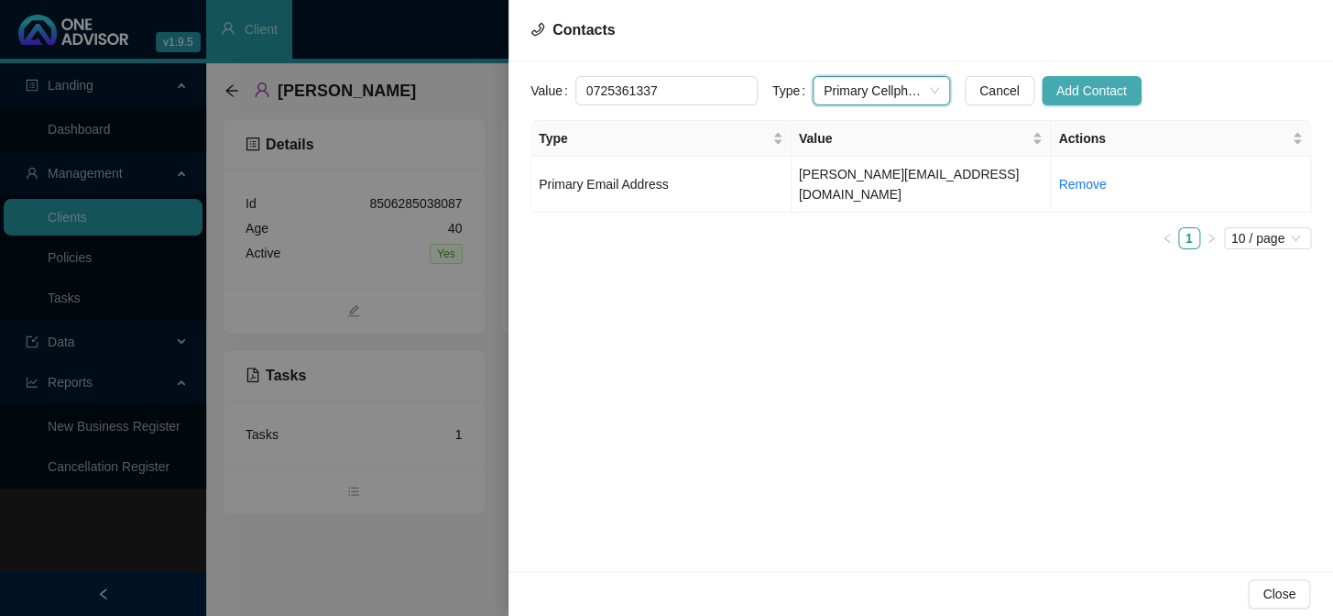
click at [1071, 81] on span "Add Contact" at bounding box center [1092, 91] width 71 height 20
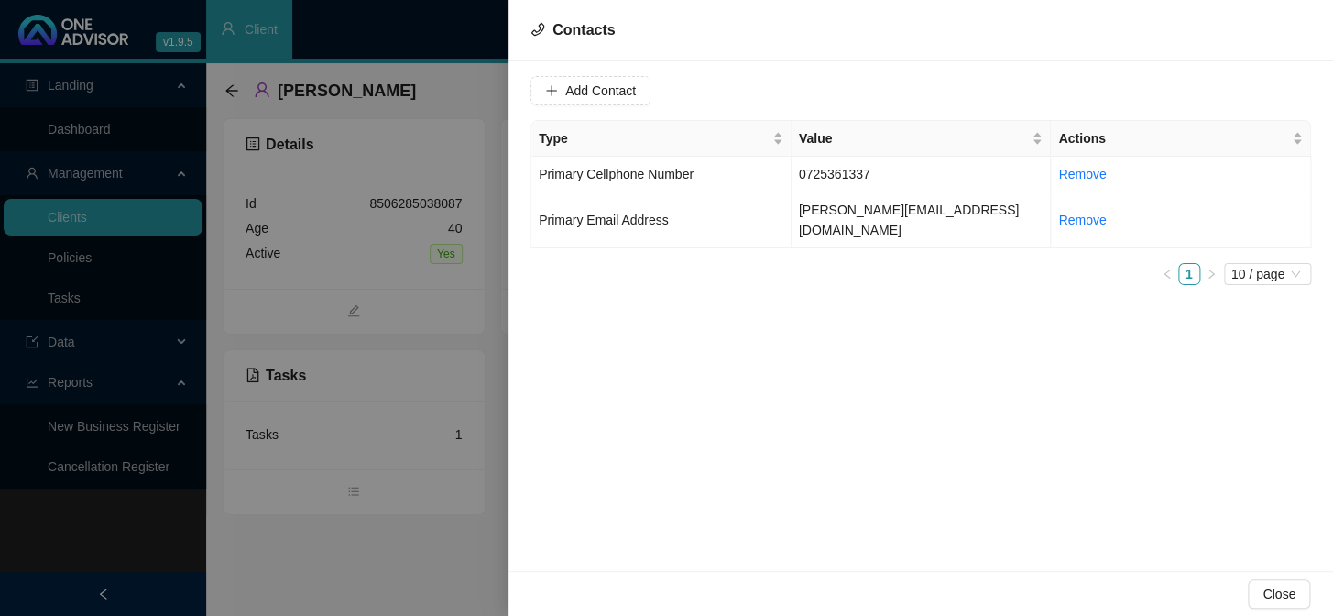
click at [427, 378] on div at bounding box center [666, 308] width 1333 height 616
